Goal: Contribute content: Contribute content

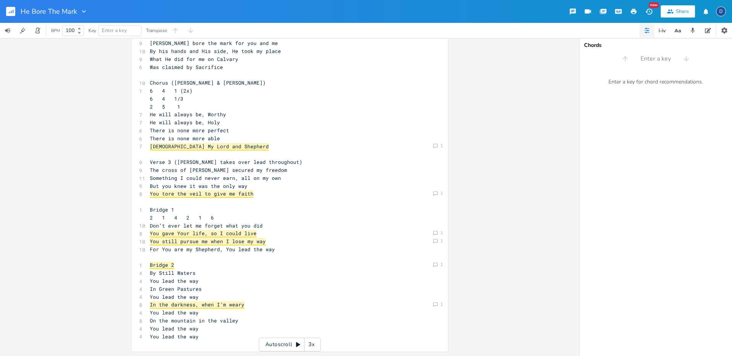
scroll to position [8, 0]
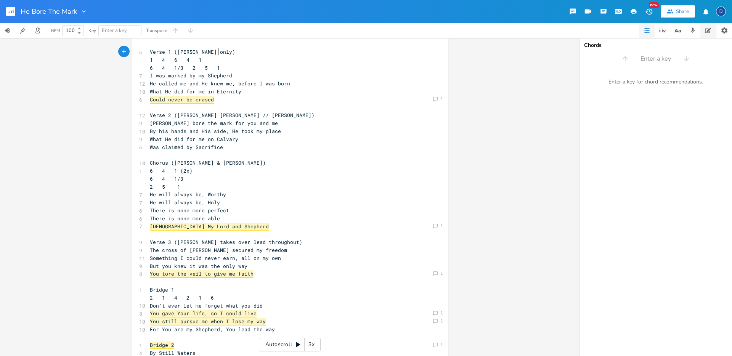
click at [705, 30] on icon "button" at bounding box center [708, 30] width 6 height 6
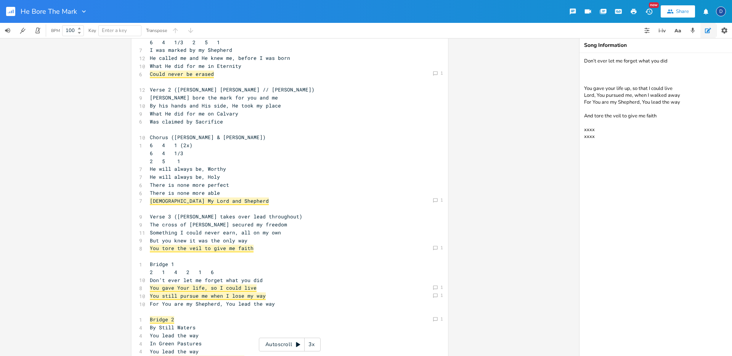
scroll to position [35, 0]
click at [217, 198] on span "[DEMOGRAPHIC_DATA] My Lord and Shepherd" at bounding box center [209, 200] width 119 height 8
type textarea "Shepherd"
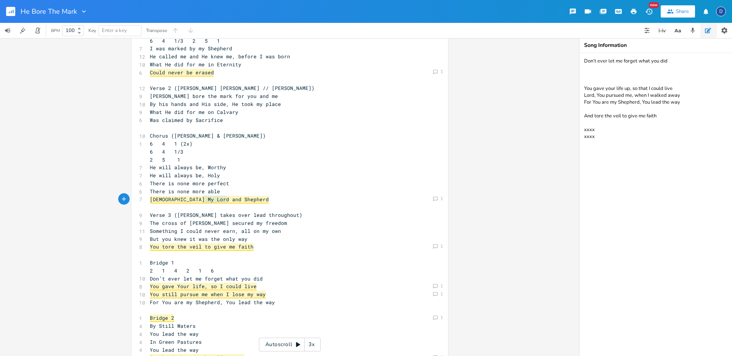
click at [217, 198] on span "[DEMOGRAPHIC_DATA] My Lord and Shepherd" at bounding box center [209, 200] width 119 height 8
type textarea "Savu"
type textarea "uo"
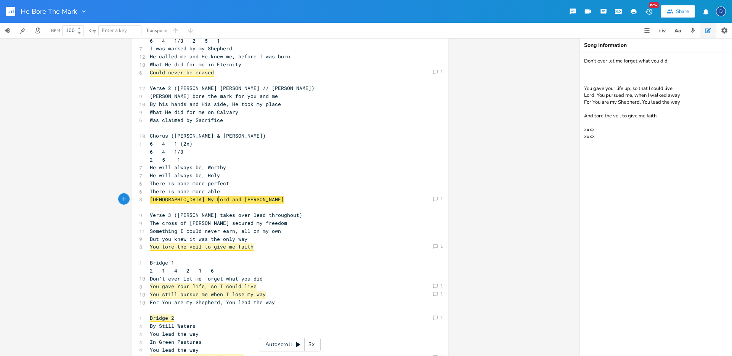
scroll to position [0, 5]
type textarea "ior"
click at [231, 219] on div "6 Verse 1 ([PERSON_NAME] only) 1 4 6 4 1 6 4 1/3 2 5 1 7 I was marked by my She…" at bounding box center [285, 207] width 275 height 372
click at [203, 202] on span "[DEMOGRAPHIC_DATA] My Lord and Savior" at bounding box center [206, 200] width 113 height 8
type textarea "heep"
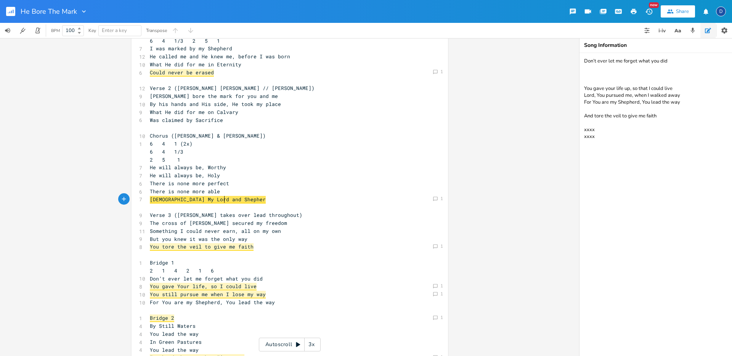
type textarea "pherd"
click at [250, 211] on span "Verse 3 ([PERSON_NAME] takes over lead throughout)" at bounding box center [226, 214] width 152 height 7
click at [218, 200] on span "[DEMOGRAPHIC_DATA] My Lord and Shepherd" at bounding box center [209, 200] width 119 height 8
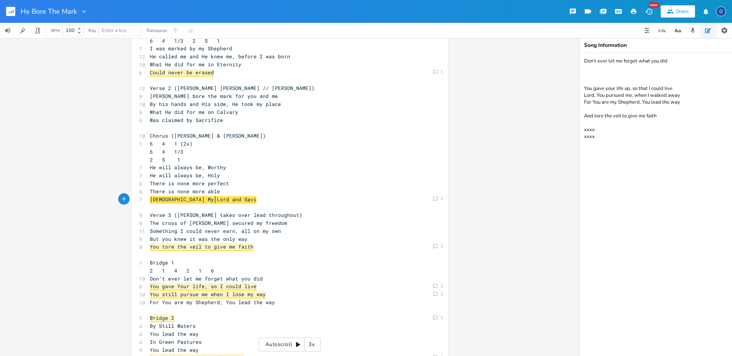
type textarea "Savior"
click at [219, 218] on pre "Verse 3 ([PERSON_NAME] takes over lead throughout)" at bounding box center [285, 215] width 275 height 8
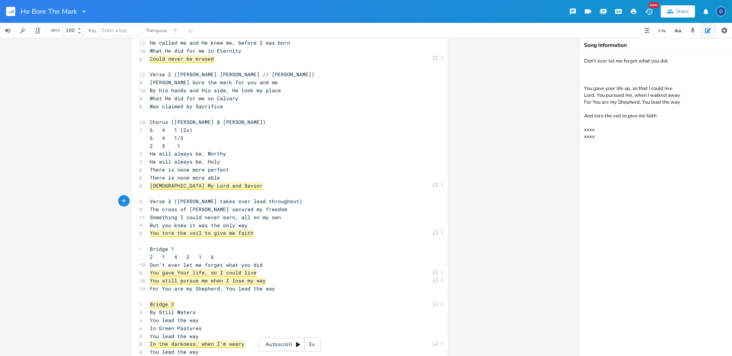
scroll to position [56, 0]
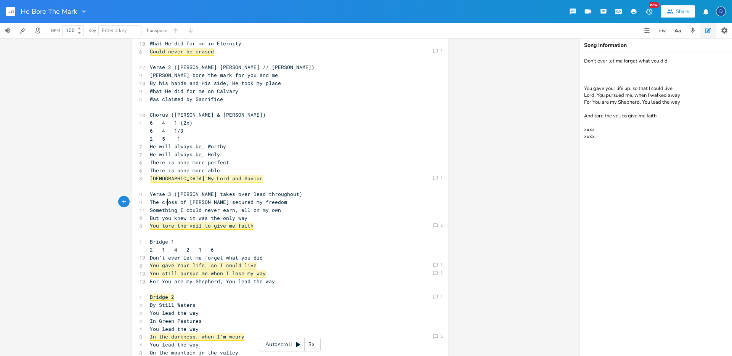
click at [164, 204] on span "The cross of [PERSON_NAME] secured my freedom" at bounding box center [218, 202] width 137 height 7
click at [161, 203] on span "The cross of [PERSON_NAME] secured my freedom" at bounding box center [218, 202] width 137 height 7
type textarea "C"
click at [216, 221] on span "But you knew it was the only way" at bounding box center [199, 218] width 98 height 7
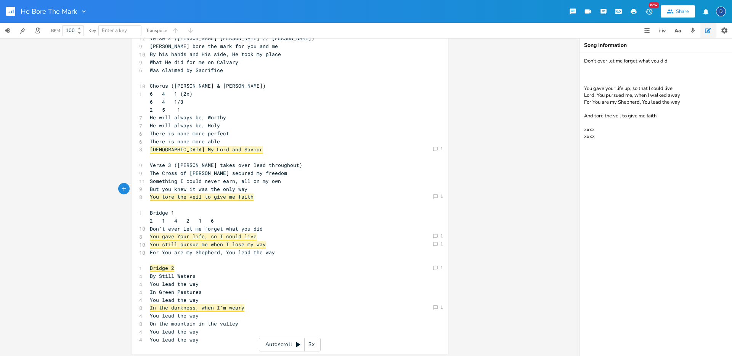
scroll to position [88, 0]
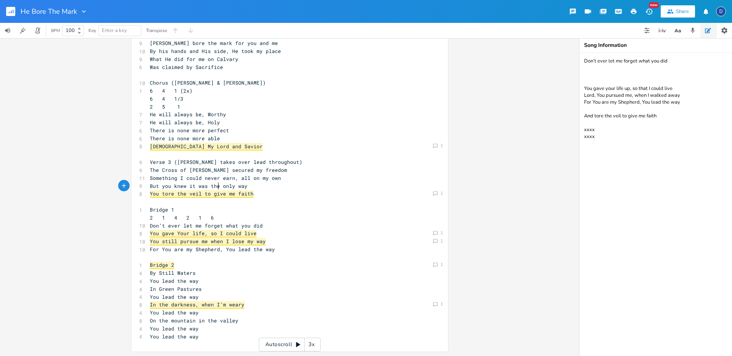
click at [162, 185] on span "But you knew it was the only way" at bounding box center [199, 186] width 98 height 7
type textarea "Y"
click at [164, 269] on pre "By Still Waters" at bounding box center [285, 273] width 275 height 8
click at [220, 146] on span "[DEMOGRAPHIC_DATA] My Lord and Savior" at bounding box center [206, 147] width 113 height 8
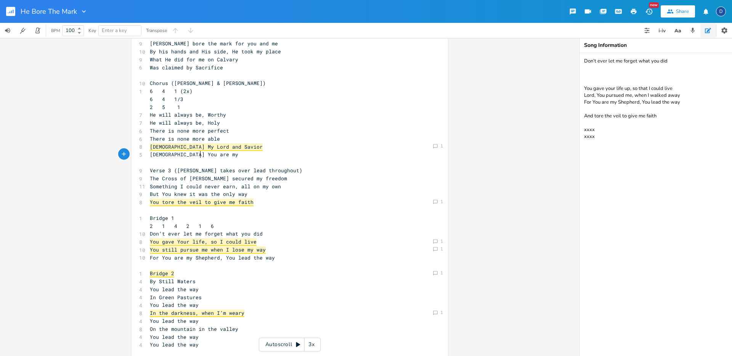
type textarea "[DEMOGRAPHIC_DATA] You are my a"
type textarea "Savior"
click at [243, 152] on pre "[DEMOGRAPHIC_DATA] You are my Savior" at bounding box center [285, 155] width 275 height 8
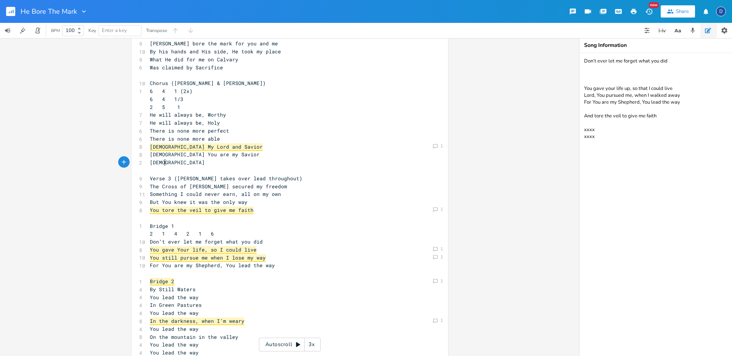
type textarea "[DEMOGRAPHIC_DATA]"
click at [192, 154] on span "[DEMOGRAPHIC_DATA] You are my Savior" at bounding box center [205, 154] width 110 height 7
click at [186, 161] on pre "[DEMOGRAPHIC_DATA]" at bounding box center [285, 163] width 275 height 8
type textarea "[DEMOGRAPHIC_DATA]"
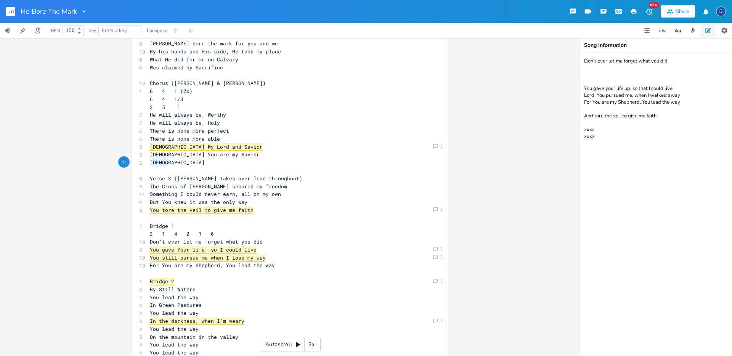
drag, startPoint x: 182, startPoint y: 161, endPoint x: 148, endPoint y: 161, distance: 33.9
click at [148, 161] on pre "[DEMOGRAPHIC_DATA]" at bounding box center [285, 163] width 275 height 8
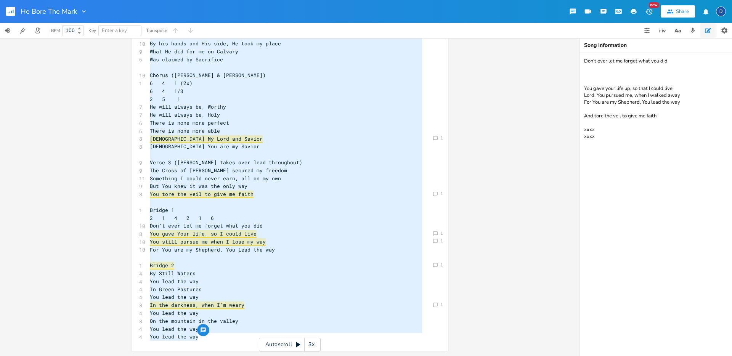
scroll to position [0, 0]
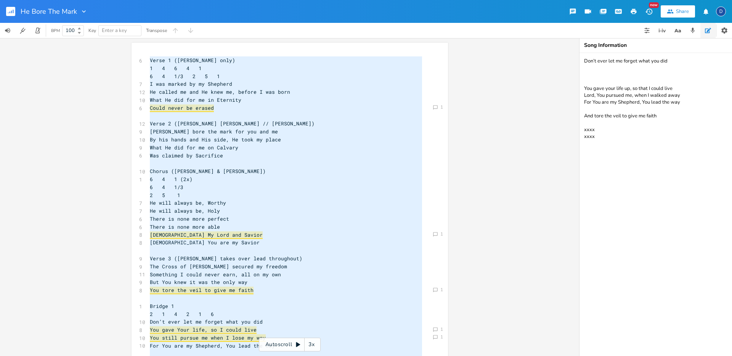
type textarea "Lorem 4 (Ipsumdol sita) 2 2 9 7 7 6 7 1/5 8 1 7 C adi elitse do ei Temporin Ut …"
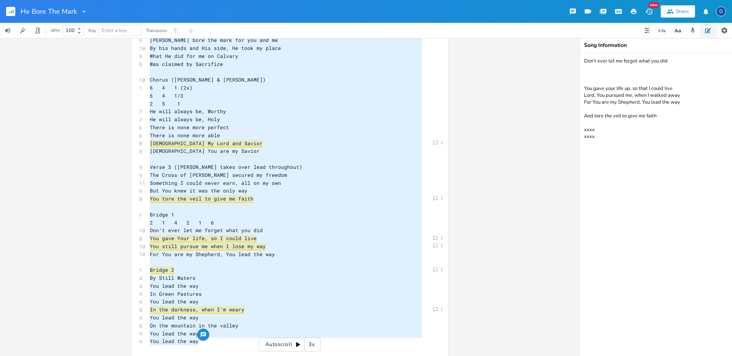
click at [229, 154] on pre "[DEMOGRAPHIC_DATA] You are my Savior" at bounding box center [285, 151] width 275 height 8
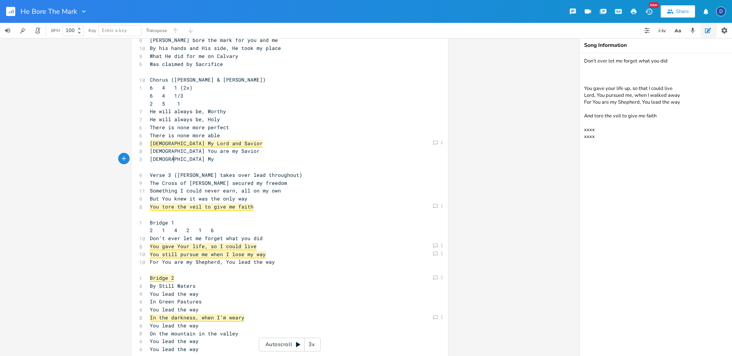
type textarea "[DEMOGRAPHIC_DATA] My"
type textarea "my life"
click at [168, 146] on span "[DEMOGRAPHIC_DATA] My Lord and Savior" at bounding box center [206, 144] width 113 height 8
type textarea ","
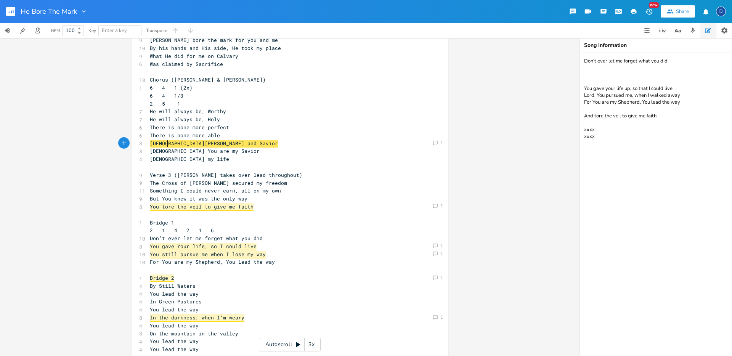
type textarea "m"
click at [191, 160] on pre "[DEMOGRAPHIC_DATA] my life" at bounding box center [285, 159] width 275 height 8
type textarea "belongts"
type textarea "s to You"
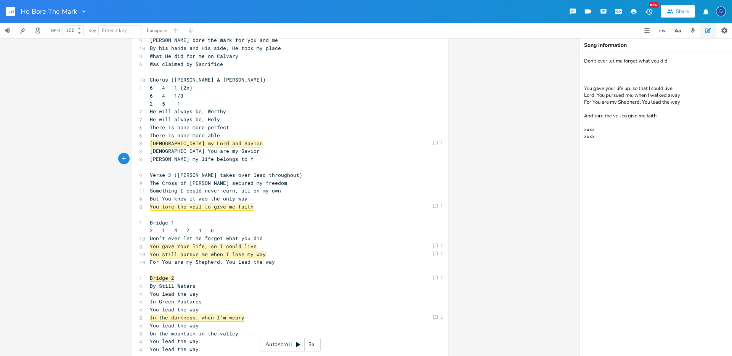
scroll to position [0, 18]
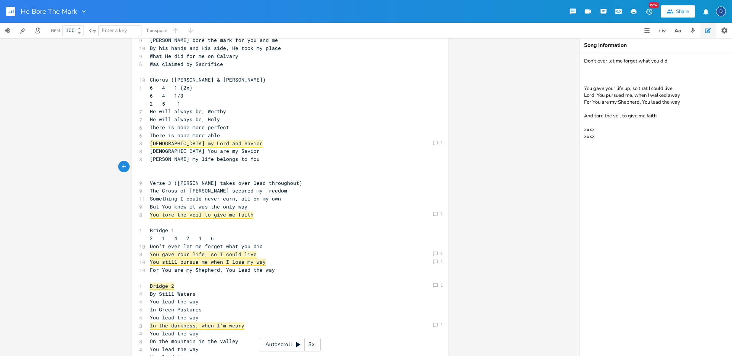
type textarea "JH"
type textarea "esus my heart is yours"
click at [167, 165] on span "[DEMOGRAPHIC_DATA] my heart is yours" at bounding box center [205, 166] width 110 height 7
click at [189, 168] on span "[DEMOGRAPHIC_DATA] my heart is yours" at bounding box center [205, 166] width 110 height 7
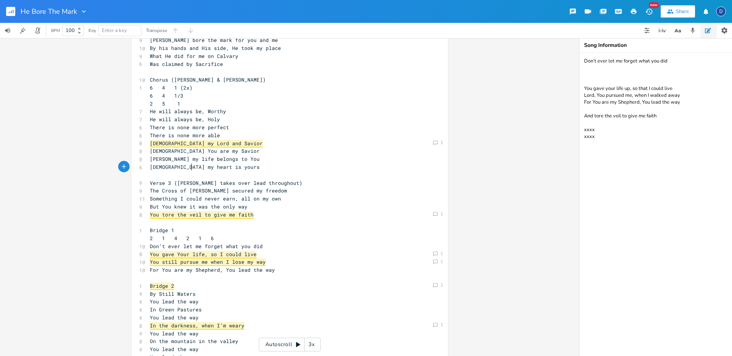
click at [203, 168] on span "[DEMOGRAPHIC_DATA] my heart is yours" at bounding box center [205, 166] width 110 height 7
click at [198, 167] on span "[DEMOGRAPHIC_DATA] my heart is yours" at bounding box center [205, 166] width 110 height 7
type textarea "a"
type textarea "akkl"
type textarea "all"
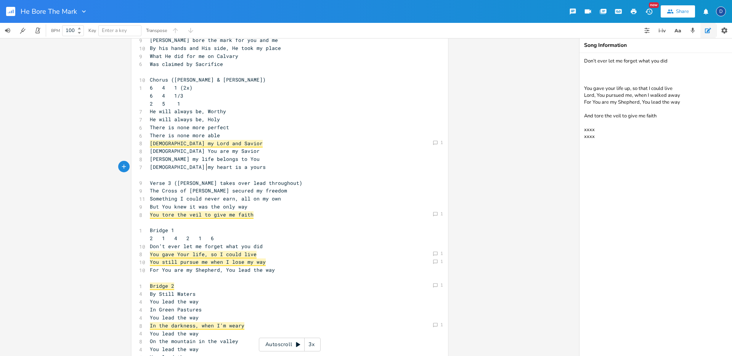
scroll to position [0, 3]
type textarea "ll"
click at [205, 173] on pre "​" at bounding box center [285, 175] width 275 height 8
click at [237, 163] on pre "[DEMOGRAPHIC_DATA] my heart is all yours" at bounding box center [285, 167] width 275 height 8
click at [235, 167] on pre "[DEMOGRAPHIC_DATA] my heart is all yours" at bounding box center [285, 167] width 275 height 8
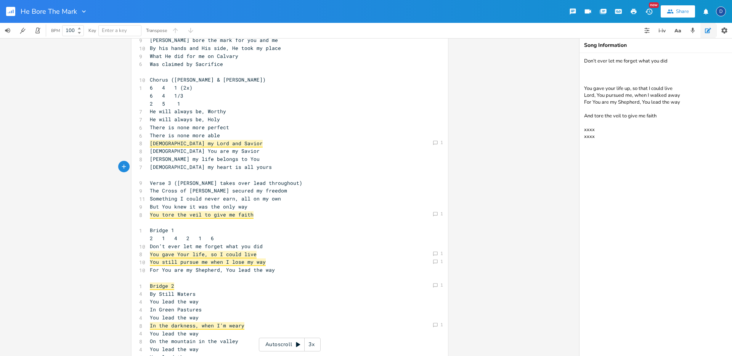
click at [215, 166] on span "[DEMOGRAPHIC_DATA] my heart is all yours" at bounding box center [211, 166] width 122 height 7
type textarea "Y"
type textarea "[PERSON_NAME] my life belongs to You [DEMOGRAPHIC_DATA] my heart is all Yours"
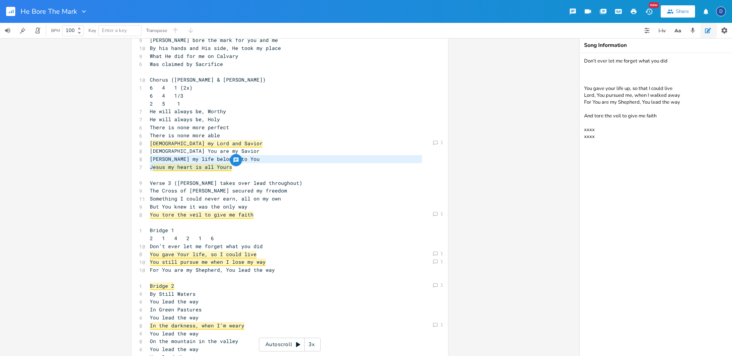
drag, startPoint x: 232, startPoint y: 167, endPoint x: 146, endPoint y: 160, distance: 85.6
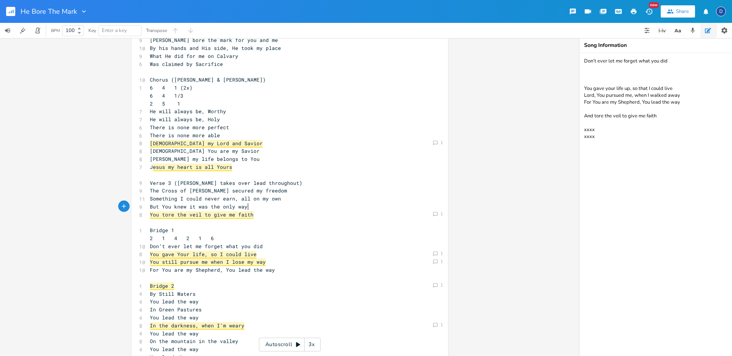
click at [281, 208] on pre "But You knew it was the only way" at bounding box center [285, 207] width 275 height 8
click at [223, 167] on span "esus my heart is all Yours" at bounding box center [192, 167] width 79 height 8
click at [221, 168] on span "esus my heart is all Yours" at bounding box center [192, 167] width 79 height 8
click at [251, 168] on pre "J esus my heart is all Yours" at bounding box center [285, 167] width 275 height 8
click at [218, 168] on span "esus my heart is all Yours" at bounding box center [192, 167] width 79 height 8
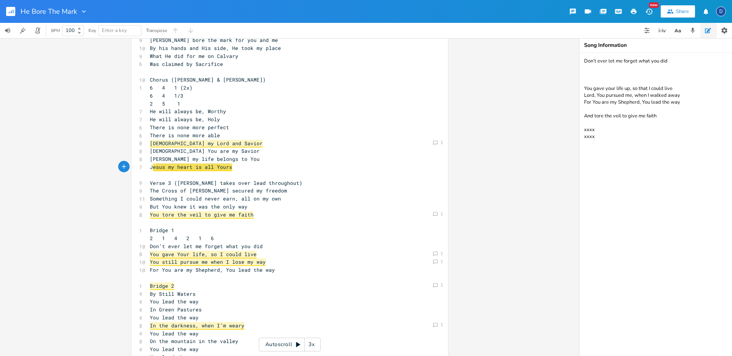
drag, startPoint x: 229, startPoint y: 167, endPoint x: 150, endPoint y: 167, distance: 79.6
click at [150, 167] on pre "J esus my heart is all Yours" at bounding box center [285, 167] width 275 height 8
type textarea "esus my heart is all Yours"
click at [153, 167] on span "esus my heart is all Yours" at bounding box center [192, 167] width 79 height 8
click at [225, 173] on pre "​" at bounding box center [285, 175] width 275 height 8
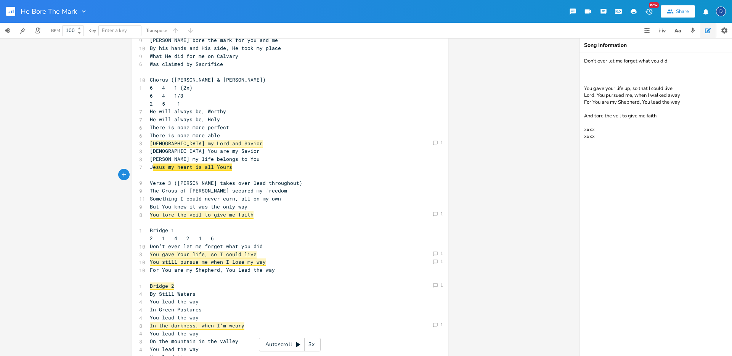
click at [224, 165] on span "esus my heart is all Yours" at bounding box center [192, 167] width 79 height 8
click at [236, 170] on pre "J esus my heart is all Yours" at bounding box center [285, 167] width 275 height 8
click at [220, 167] on span "esus my heart is all Yours" at bounding box center [192, 167] width 79 height 8
type textarea "Yours"
click at [220, 167] on span "esus my heart is all Yours" at bounding box center [192, 167] width 79 height 8
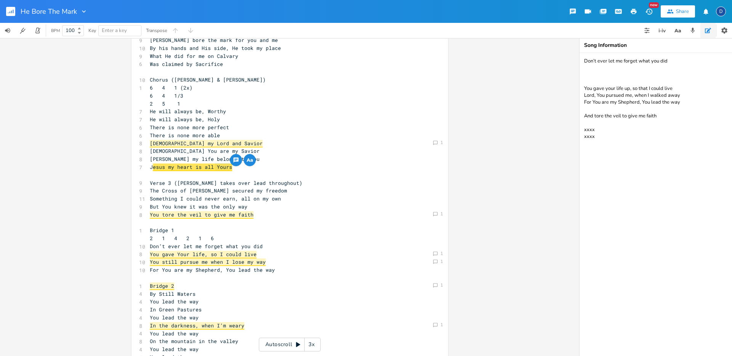
click at [268, 189] on pre "The Cross of [PERSON_NAME] secured my freedom" at bounding box center [285, 191] width 275 height 8
type textarea "[DEMOGRAPHIC_DATA] my heart is all Yours"
drag, startPoint x: 227, startPoint y: 167, endPoint x: 145, endPoint y: 167, distance: 82.7
click at [145, 167] on div "[DEMOGRAPHIC_DATA] my heart is all Yours x 6 Verse 1 ([PERSON_NAME] only) 1 4 6…" at bounding box center [289, 161] width 316 height 421
click at [234, 160] on icon "button" at bounding box center [235, 159] width 5 height 5
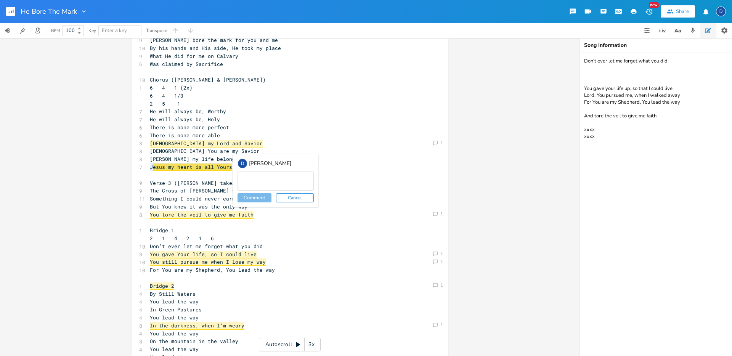
click at [279, 194] on button "Cancel" at bounding box center [295, 197] width 38 height 9
click at [241, 178] on pre "​" at bounding box center [285, 175] width 275 height 8
type textarea "[DEMOGRAPHIC_DATA] my heart is all Yours"
drag, startPoint x: 231, startPoint y: 170, endPoint x: 147, endPoint y: 168, distance: 83.1
click at [148, 168] on pre "J esus my heart is all Yours" at bounding box center [285, 167] width 275 height 8
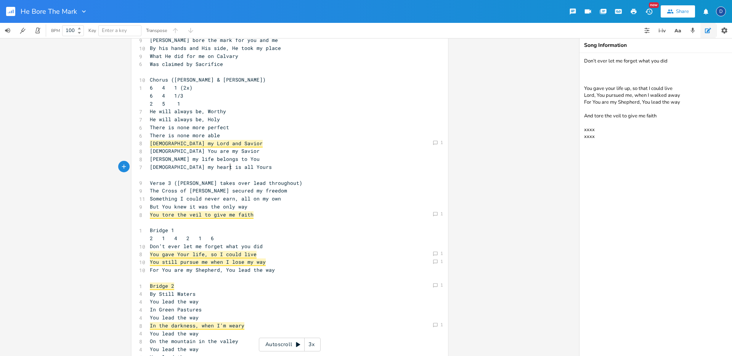
click at [234, 180] on span "Verse 3 ([PERSON_NAME] takes over lead throughout)" at bounding box center [226, 182] width 152 height 7
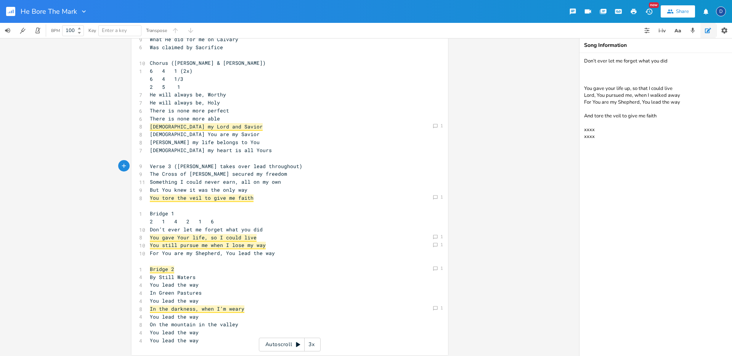
scroll to position [111, 0]
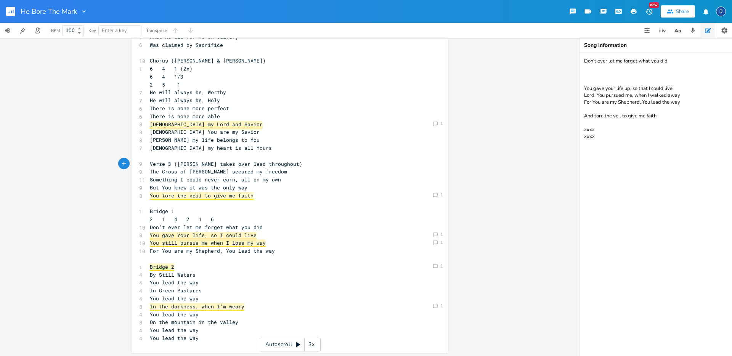
click at [246, 216] on pre "2 1 4 2 1 6" at bounding box center [285, 219] width 275 height 8
click at [215, 159] on pre "​" at bounding box center [285, 156] width 275 height 8
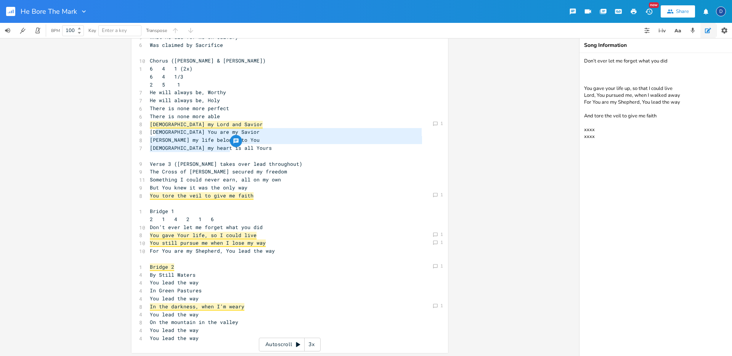
type textarea "[PERSON_NAME] You are my Savior [PERSON_NAME] my life belongs to You [DEMOGRAPH…"
drag, startPoint x: 229, startPoint y: 150, endPoint x: 146, endPoint y: 132, distance: 85.3
click at [148, 132] on div "6 Verse 1 ([PERSON_NAME] only) 1 4 6 4 1 6 4 1/3 2 5 1 7 I was marked by my She…" at bounding box center [285, 144] width 275 height 396
click at [198, 161] on span "Verse 3 ([PERSON_NAME] takes over lead throughout)" at bounding box center [226, 163] width 152 height 7
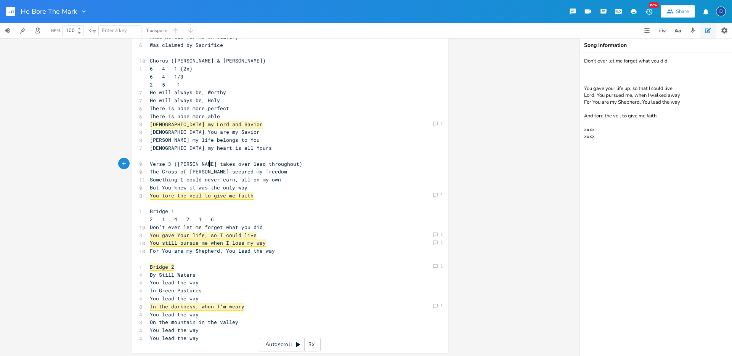
click at [205, 162] on span "Verse 3 ([PERSON_NAME] takes over lead throughout)" at bounding box center [226, 163] width 152 height 7
type textarea "[PERSON_NAME] my life belongs to You [DEMOGRAPHIC_DATA] my heart is all Yours"
drag, startPoint x: 229, startPoint y: 149, endPoint x: 143, endPoint y: 137, distance: 87.7
click at [143, 137] on div "[PERSON_NAME] my life belongs to You [DEMOGRAPHIC_DATA] my heart is all Yours x…" at bounding box center [289, 142] width 316 height 421
click at [209, 155] on pre "​" at bounding box center [285, 156] width 275 height 8
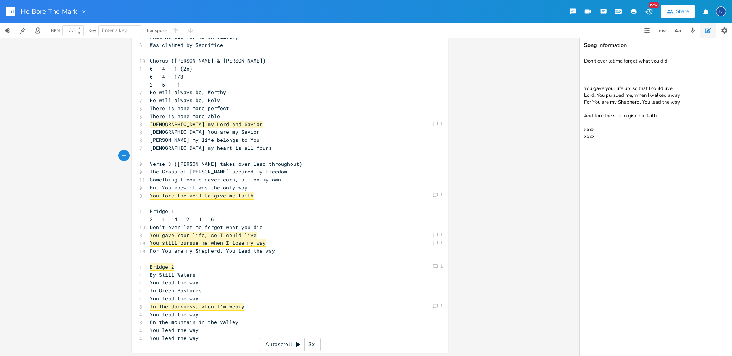
scroll to position [112, 0]
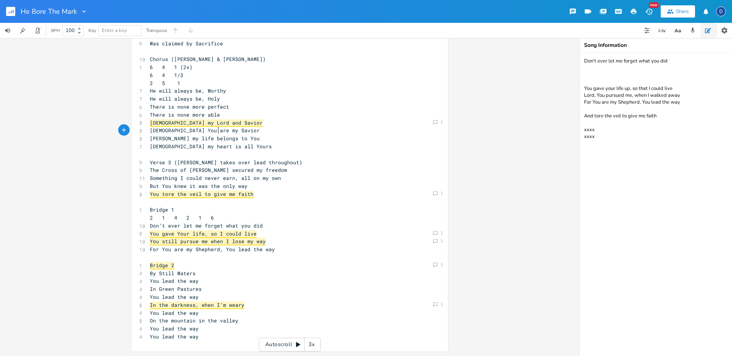
click at [230, 131] on pre "[DEMOGRAPHIC_DATA] You are my Savior" at bounding box center [285, 131] width 275 height 8
click at [229, 123] on pre "[DEMOGRAPHIC_DATA] my Lord and Savior" at bounding box center [285, 123] width 275 height 8
type textarea "?"
click at [223, 129] on pre "[DEMOGRAPHIC_DATA] You are my Savior" at bounding box center [285, 131] width 275 height 8
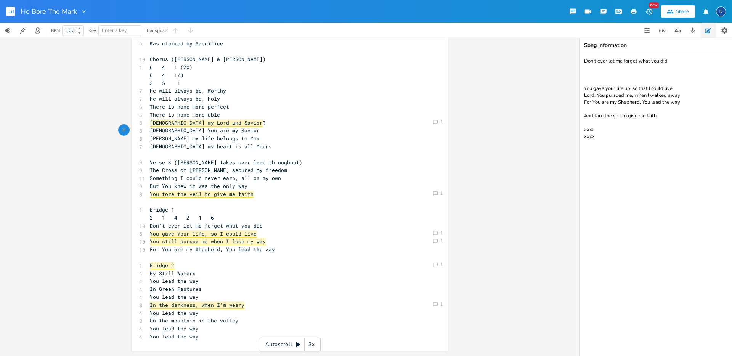
type textarea "?"
click at [239, 139] on pre "[PERSON_NAME] my life belongs to You" at bounding box center [285, 139] width 275 height 8
type textarea "?"
click at [237, 147] on pre "[DEMOGRAPHIC_DATA] my heart is all Yours" at bounding box center [285, 147] width 275 height 8
type textarea "?"
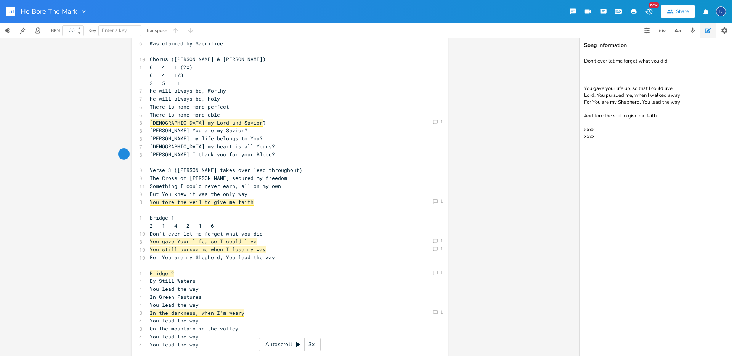
click at [237, 153] on span "[PERSON_NAME] I thank you for your Blood?" at bounding box center [212, 154] width 125 height 7
click at [216, 155] on span "[PERSON_NAME] I thank you for your Blood?" at bounding box center [212, 154] width 125 height 7
type textarea "Y"
click at [192, 154] on span "[PERSON_NAME] I thank you for Your Blood?" at bounding box center [212, 154] width 125 height 7
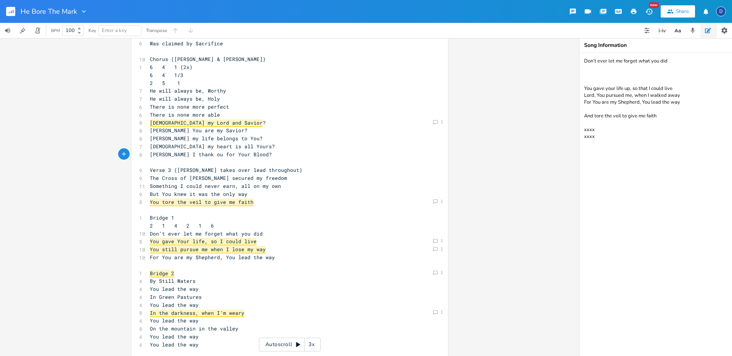
type textarea "Y"
click at [223, 155] on span "[PERSON_NAME] I thank You for Your Blood?" at bounding box center [212, 154] width 125 height 7
type textarea "[PERSON_NAME] I thank You for Your Blood?"
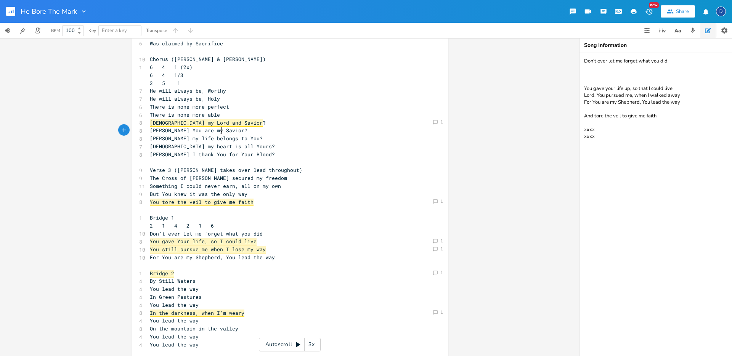
click at [351, 130] on pre "[PERSON_NAME] You are my Savior?" at bounding box center [285, 131] width 275 height 8
click at [247, 154] on pre "[PERSON_NAME] I thank You for Your Blood?" at bounding box center [285, 155] width 275 height 8
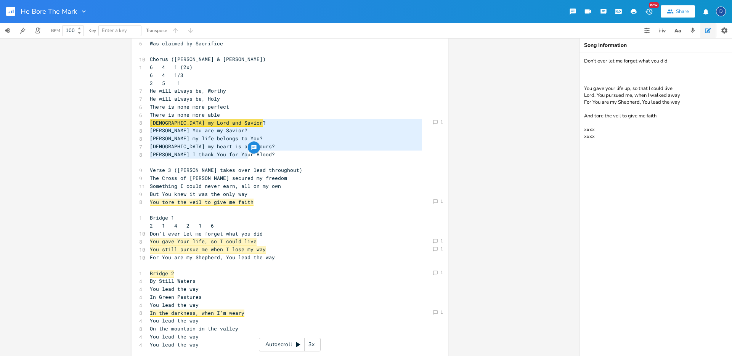
drag, startPoint x: 250, startPoint y: 155, endPoint x: 147, endPoint y: 121, distance: 108.8
click at [148, 121] on div "6 Verse 1 ([PERSON_NAME] only) 1 4 6 4 1 6 4 1/3 2 5 1 7 I was marked by my She…" at bounding box center [285, 146] width 275 height 404
click at [650, 38] on button "button" at bounding box center [646, 30] width 15 height 15
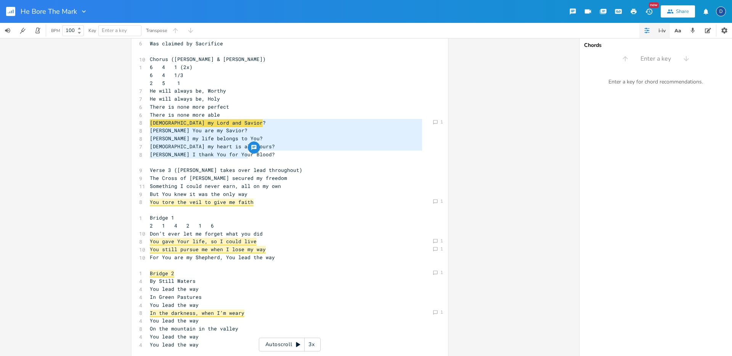
click at [661, 35] on button "button" at bounding box center [661, 30] width 15 height 15
click at [673, 32] on icon "button" at bounding box center [678, 31] width 10 height 10
type textarea "[DEMOGRAPHIC_DATA] my Lord and Savior? [PERSON_NAME] You are my Savior? [PERSON…"
click at [693, 30] on icon "button" at bounding box center [692, 30] width 4 height 5
click at [709, 32] on icon "button" at bounding box center [708, 30] width 6 height 6
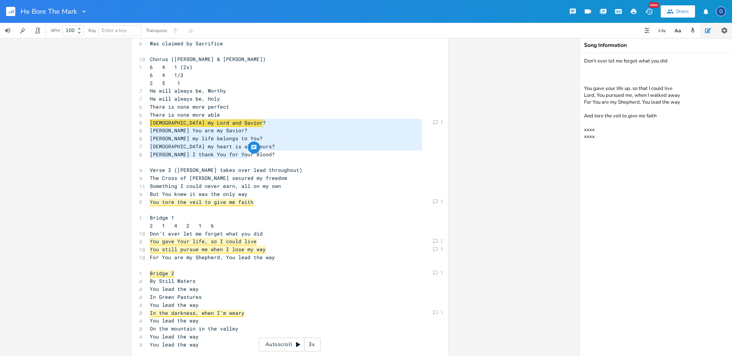
click at [720, 32] on icon "button" at bounding box center [724, 31] width 8 height 8
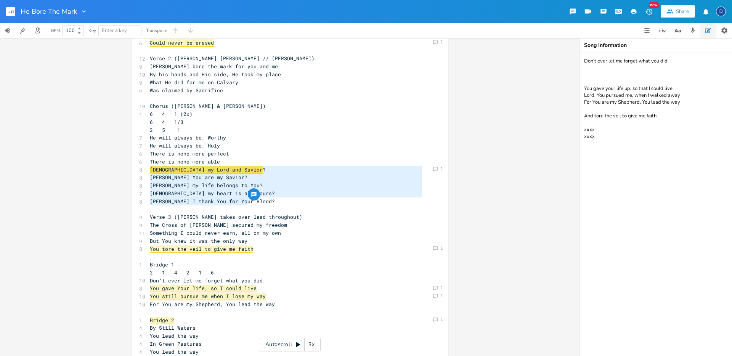
scroll to position [0, 0]
click at [311, 183] on pre "[PERSON_NAME] my life belongs to You?" at bounding box center [285, 185] width 275 height 8
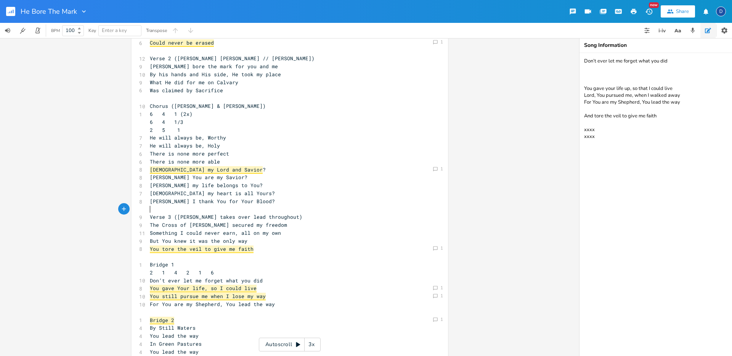
click at [313, 210] on pre "​" at bounding box center [285, 209] width 275 height 8
click at [299, 199] on pre "[PERSON_NAME] I thank You for Your Blood?" at bounding box center [285, 201] width 275 height 8
